Goal: Navigation & Orientation: Find specific page/section

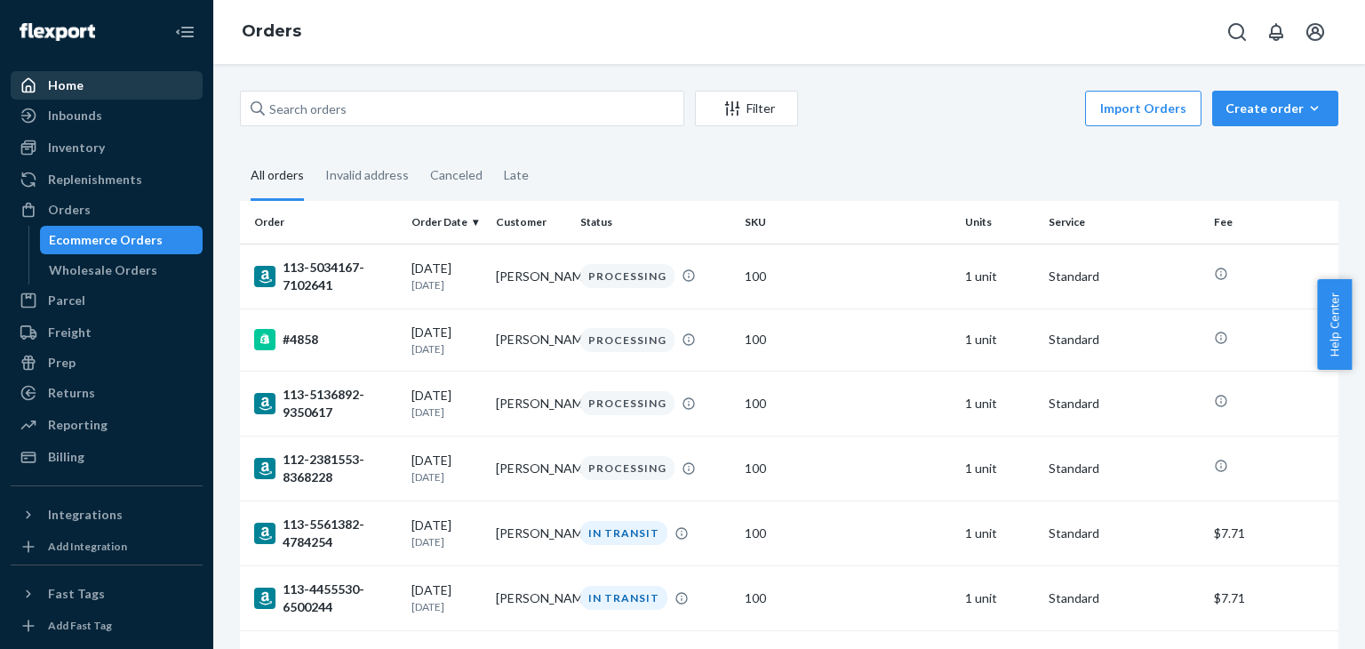
click at [73, 86] on div "Home" at bounding box center [66, 85] width 36 height 18
